Goal: Task Accomplishment & Management: Manage account settings

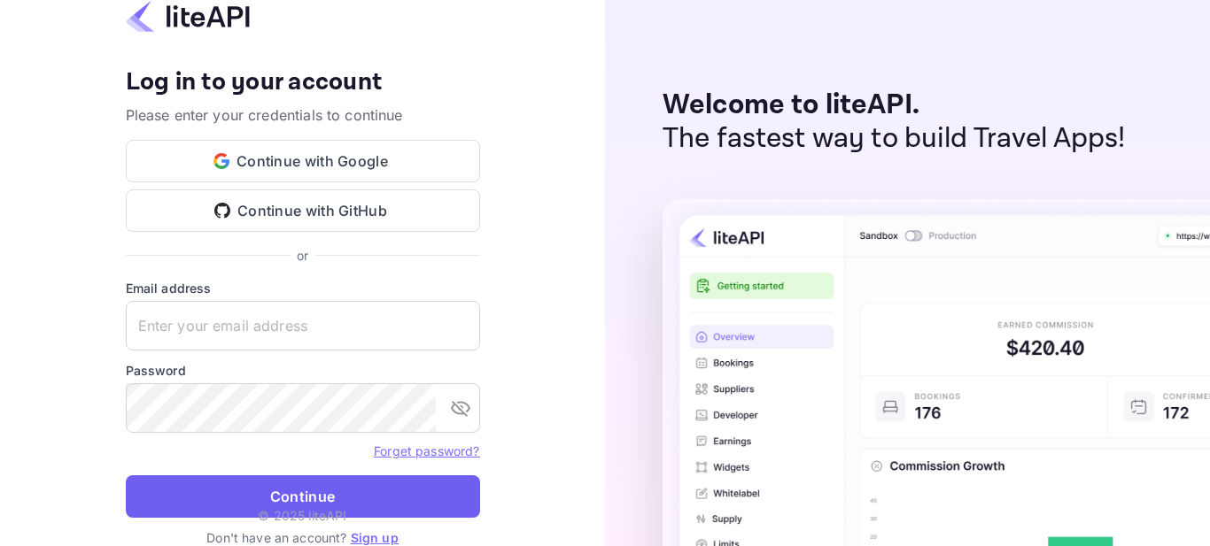
type input "[EMAIL_ADDRESS][DOMAIN_NAME]"
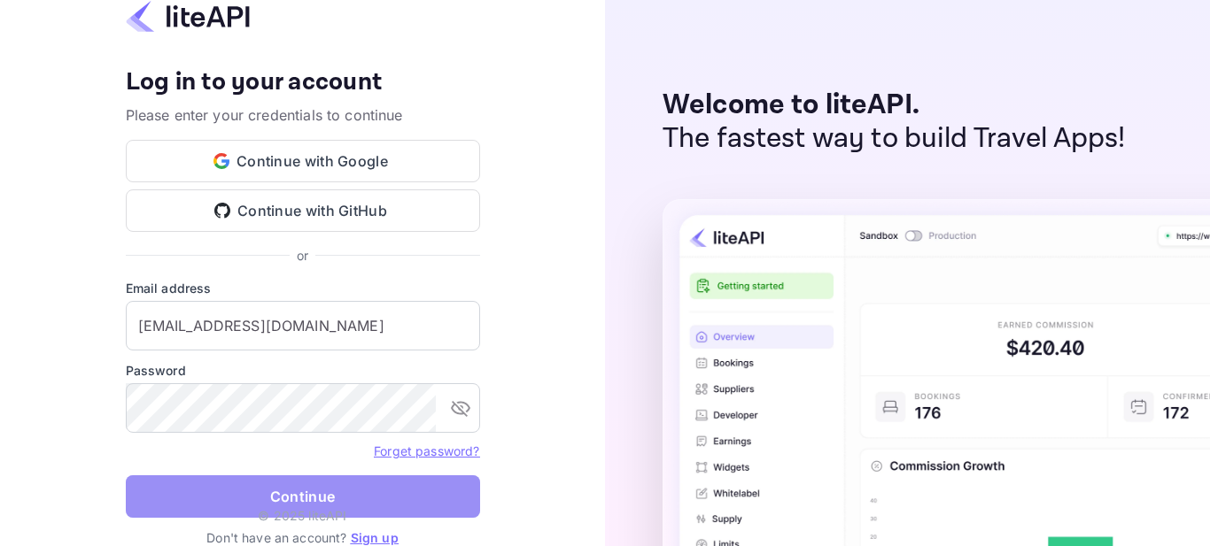
click at [388, 489] on button "Continue" at bounding box center [303, 497] width 354 height 43
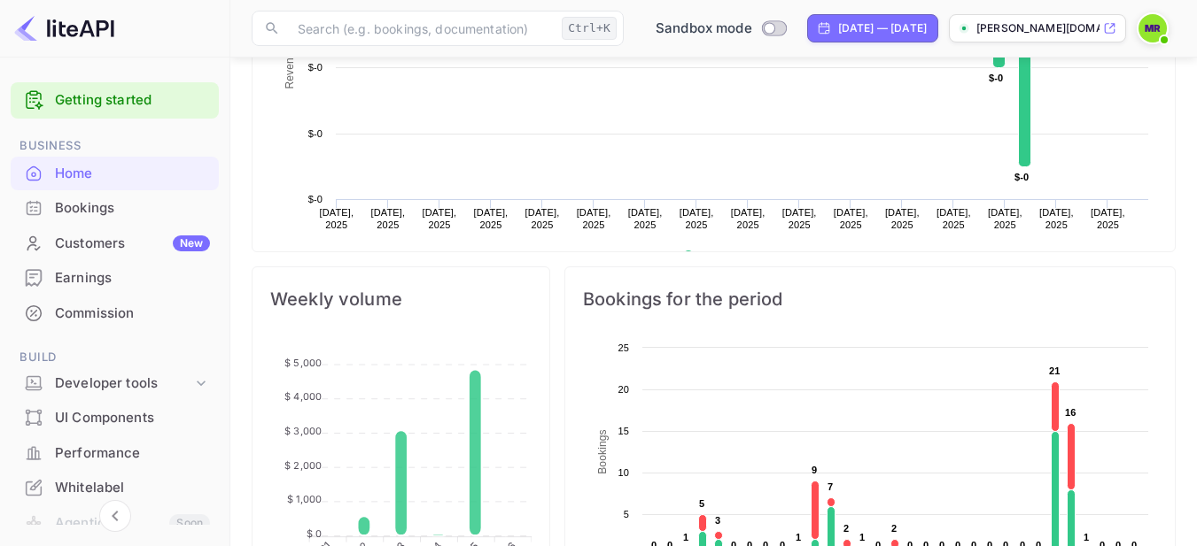
scroll to position [89, 0]
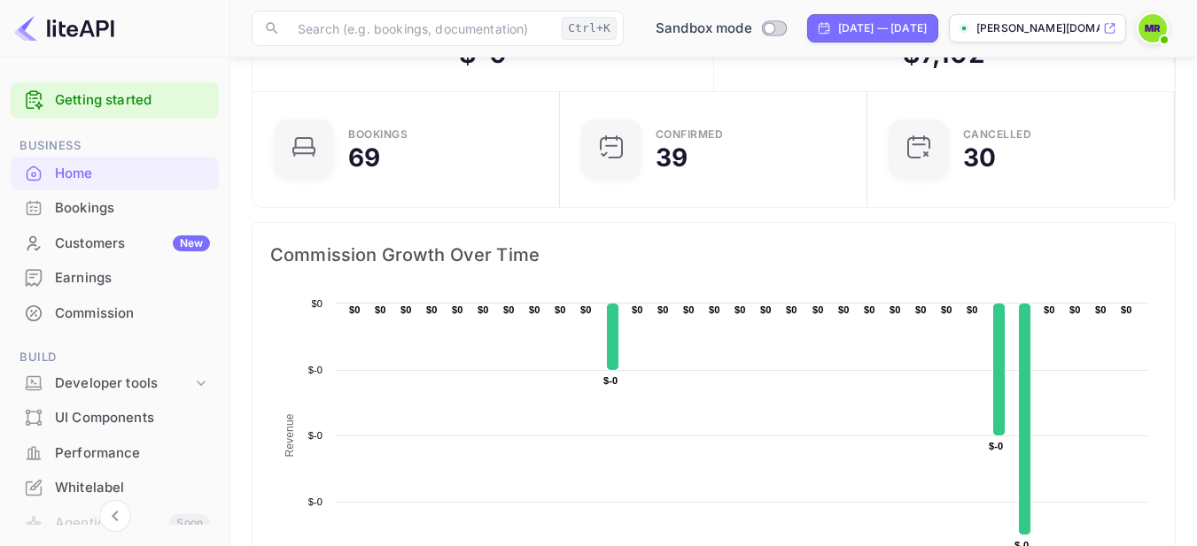
click at [1159, 31] on span at bounding box center [1164, 40] width 18 height 18
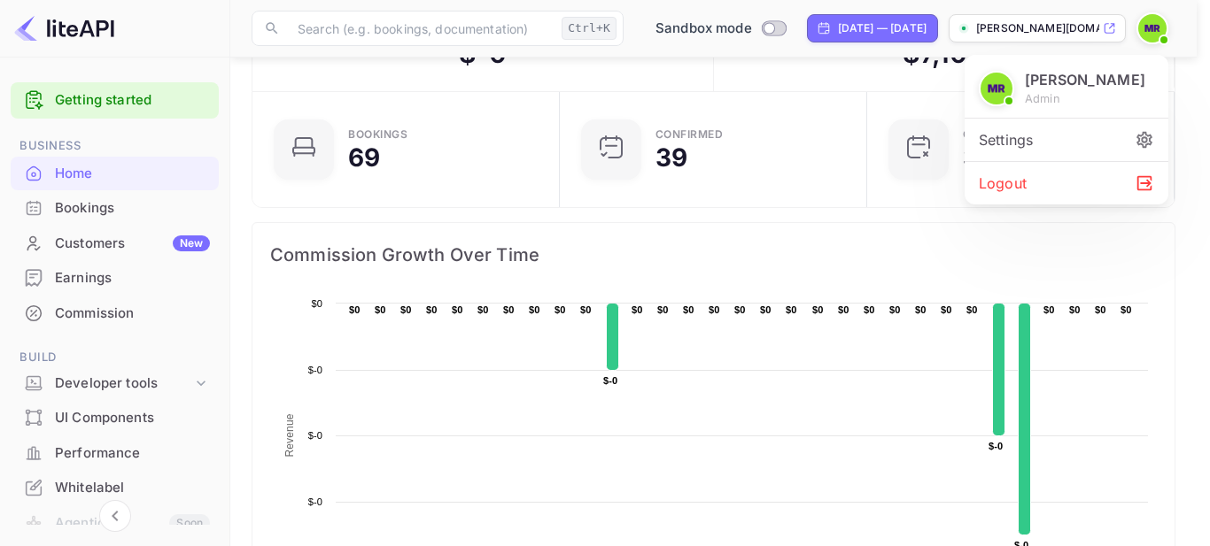
click at [1088, 138] on div "Settings" at bounding box center [1067, 140] width 204 height 43
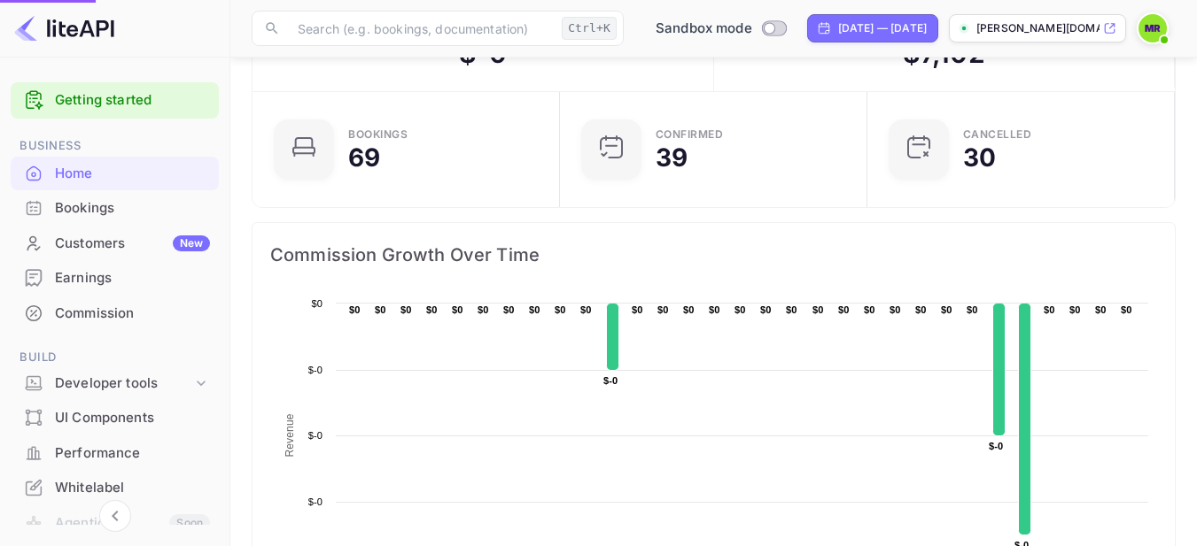
scroll to position [14, 14]
